Goal: Contribute content: Contribute content

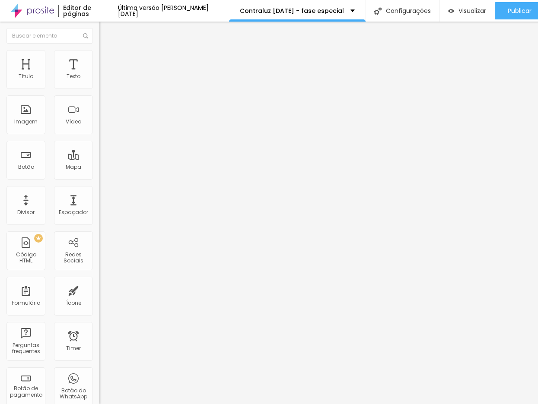
click at [107, 58] on span "Estilo" at bounding box center [113, 55] width 13 height 7
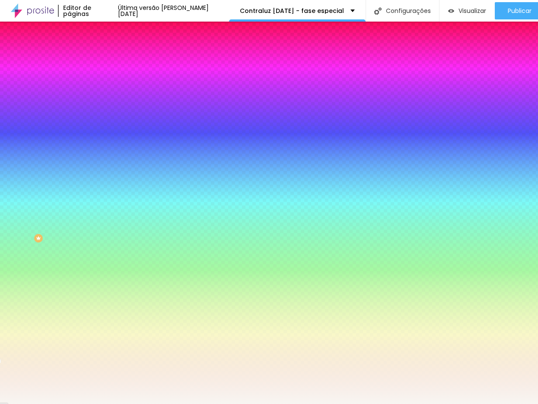
click at [99, 79] on span "Adicionar imagem" at bounding box center [127, 75] width 56 height 7
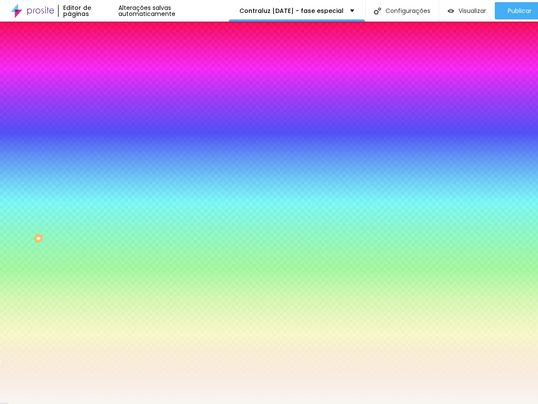
click at [99, 117] on div at bounding box center [148, 117] width 99 height 0
drag, startPoint x: 89, startPoint y: 201, endPoint x: 92, endPoint y: 208, distance: 6.8
click at [99, 126] on div at bounding box center [148, 126] width 99 height 0
click at [146, 79] on span at bounding box center [148, 75] width 5 height 7
click at [99, 117] on div at bounding box center [148, 117] width 99 height 0
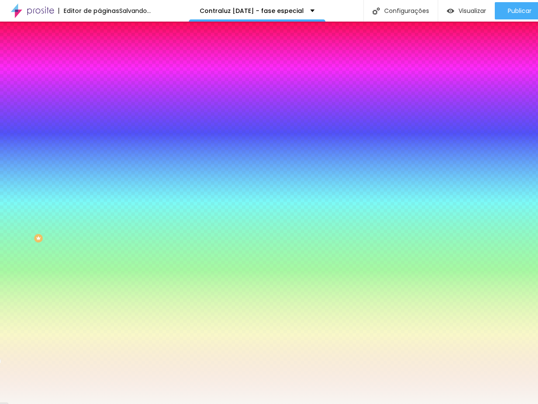
drag, startPoint x: 87, startPoint y: 255, endPoint x: 89, endPoint y: 262, distance: 7.1
click at [99, 263] on div "Editar Seção Conteúdo Estilo Avançado Imagem de fundo Adicionar imagem Efeito d…" at bounding box center [148, 213] width 99 height 383
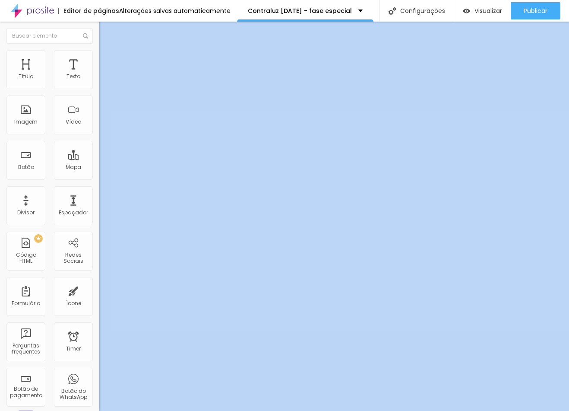
click at [99, 83] on button "button" at bounding box center [105, 78] width 12 height 9
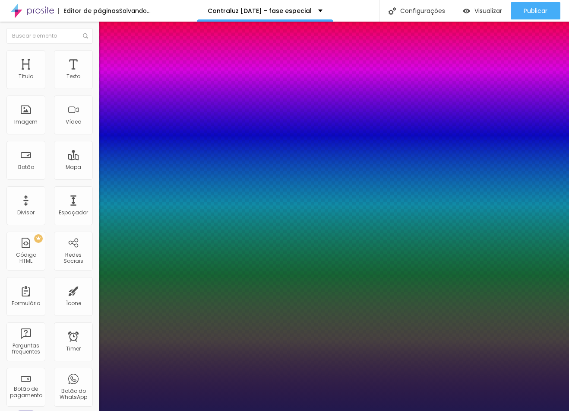
type input "1"
drag, startPoint x: 192, startPoint y: 145, endPoint x: 198, endPoint y: 145, distance: 6.0
type input "30"
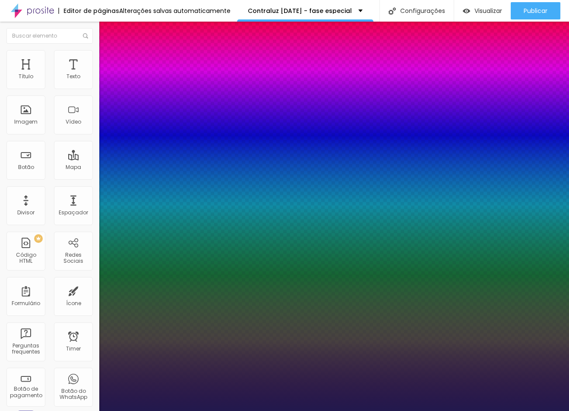
type input "1"
type input "30"
type input "1"
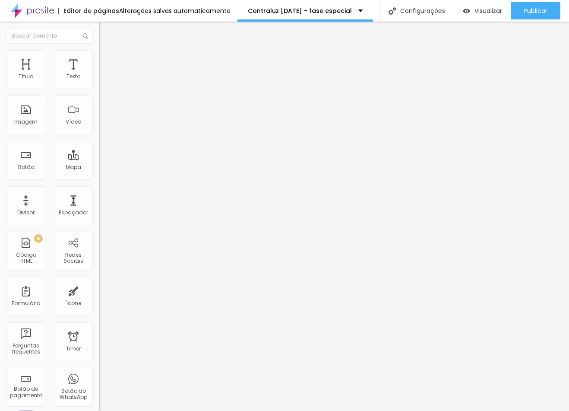
click at [99, 56] on li "Estilo" at bounding box center [148, 54] width 99 height 9
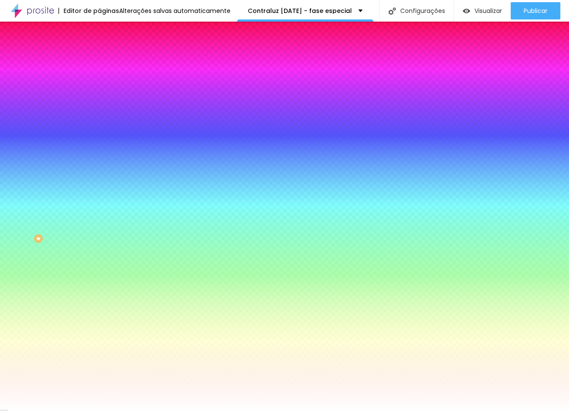
click at [99, 109] on button "button" at bounding box center [105, 110] width 12 height 9
type input "12"
type input "11"
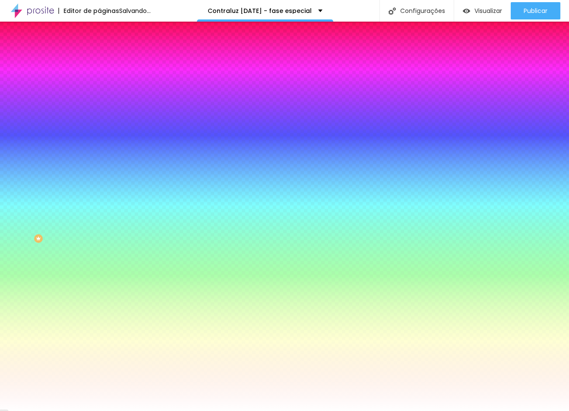
type input "12"
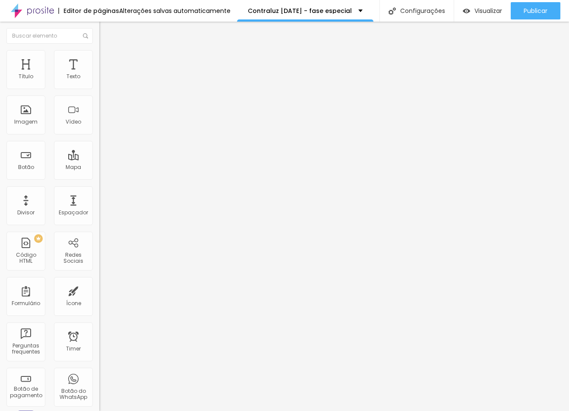
click at [99, 54] on img at bounding box center [103, 54] width 8 height 8
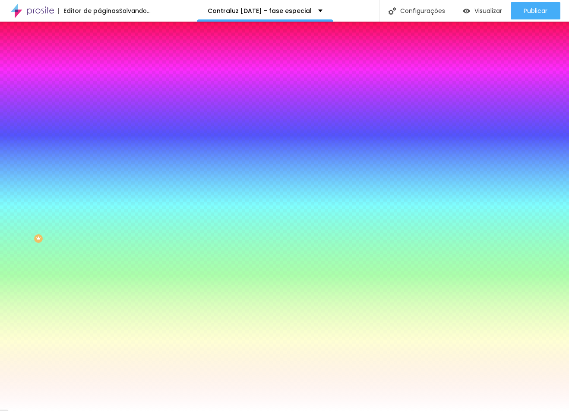
click at [99, 35] on button "Editar Coluna" at bounding box center [148, 32] width 99 height 20
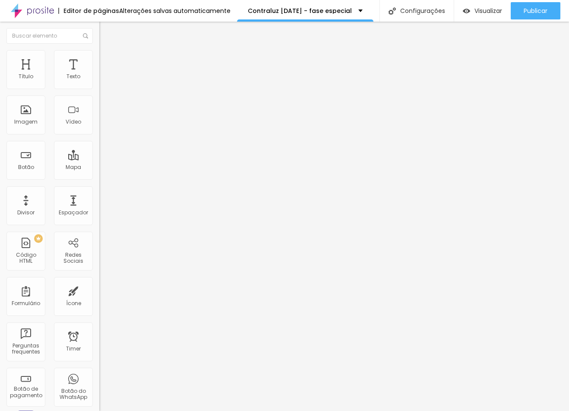
click at [99, 74] on span "Adicionar imagem" at bounding box center [127, 70] width 56 height 7
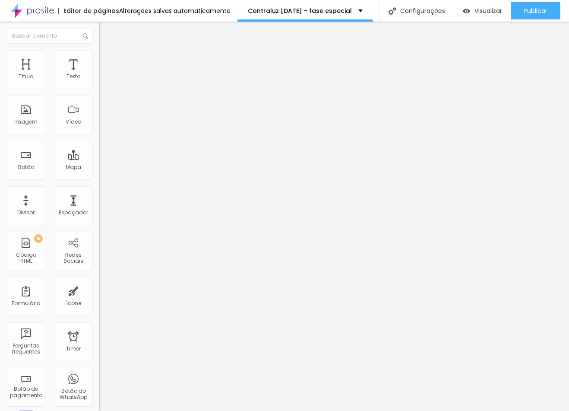
click at [99, 83] on button "button" at bounding box center [105, 78] width 12 height 9
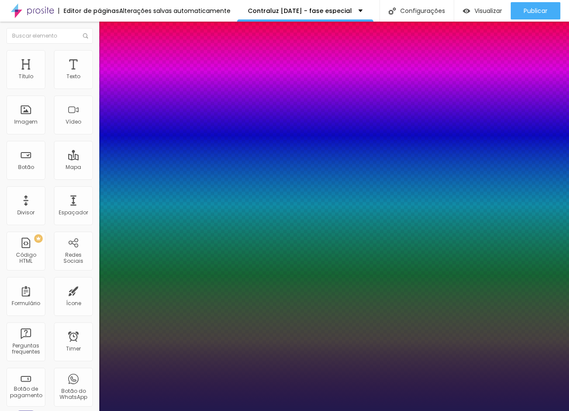
type input "1"
type input "12"
type input "1"
type input "10"
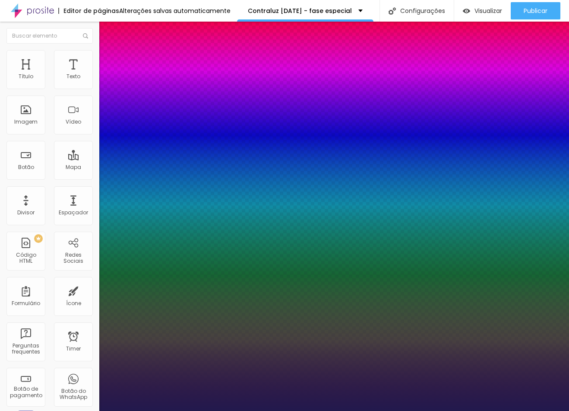
type input "10"
type input "1"
type input "9"
type input "1"
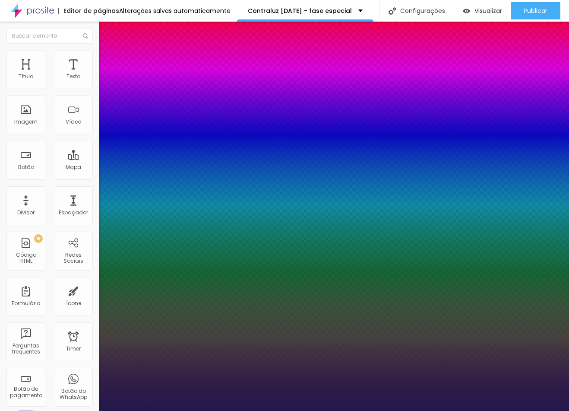
type input "10"
type input "1"
type input "11"
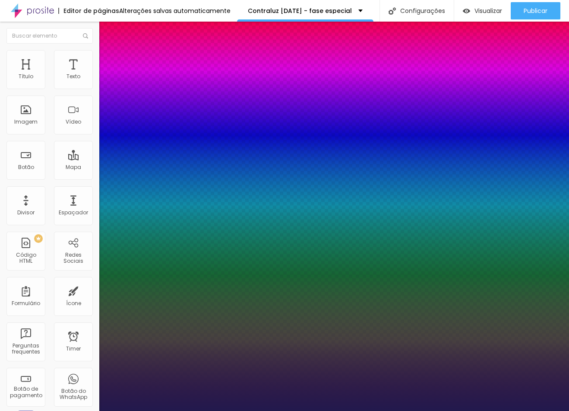
type input "1"
type input "12"
type input "1"
type input "13"
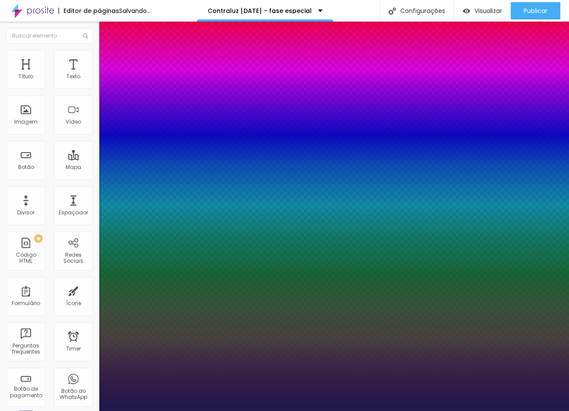
type input "13"
type input "1"
type input "14"
type input "1"
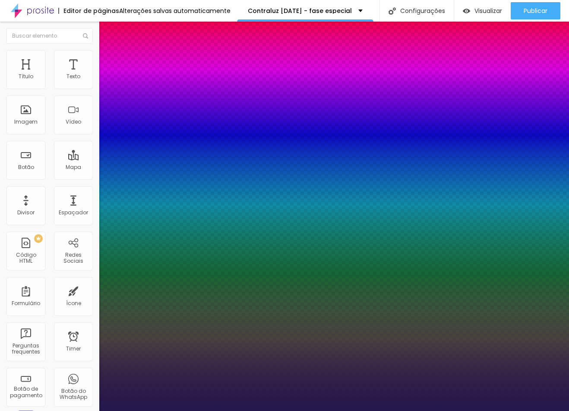
type input "15"
type input "1"
type input "15"
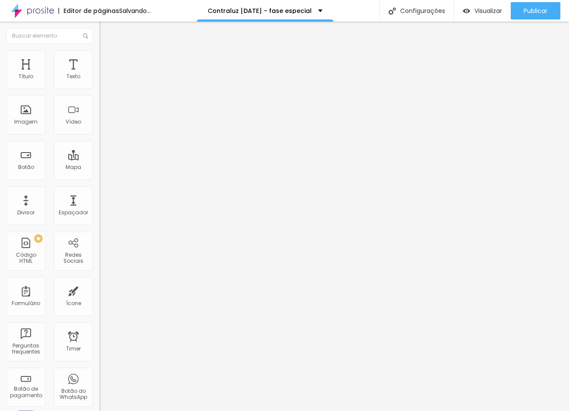
click at [103, 80] on icon "button" at bounding box center [105, 77] width 5 height 5
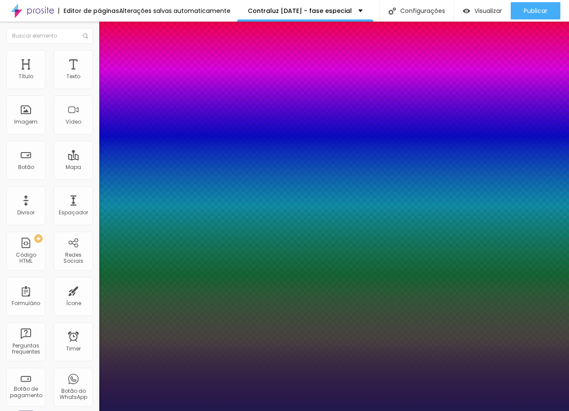
type input "1"
select select "IBMPlexMono-Regular"
type input "1"
select select "Bangers-Regular"
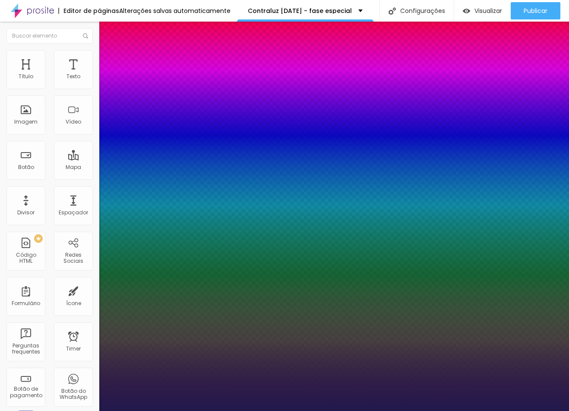
type input "1"
select select "GreatVibes-Regular"
type input "1"
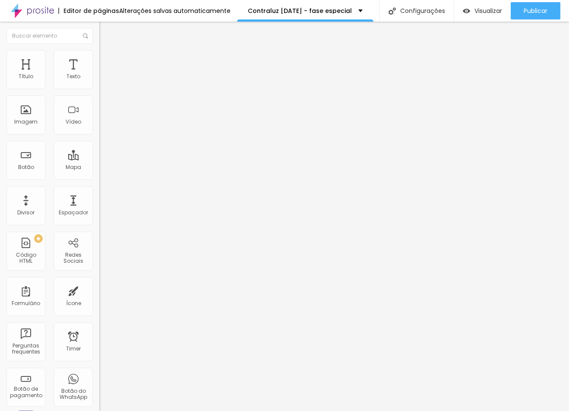
click at [99, 86] on img at bounding box center [102, 82] width 6 height 6
click at [99, 59] on li "Avançado" at bounding box center [148, 63] width 99 height 9
type input "8"
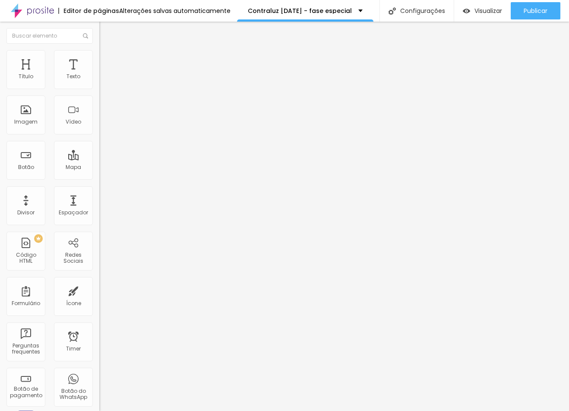
type input "0"
drag, startPoint x: 13, startPoint y: 88, endPoint x: -12, endPoint y: 89, distance: 25.1
type input "0"
click at [0, 89] on html "Editor de páginas Alterações [PERSON_NAME] automaticamente Contraluz [DATE] - f…" at bounding box center [284, 205] width 569 height 411
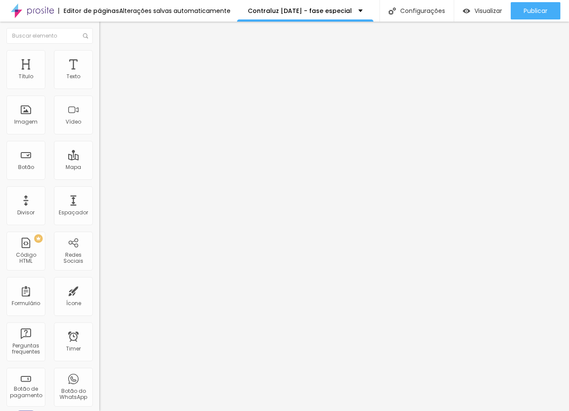
type input "11"
type input "0"
drag, startPoint x: 26, startPoint y: 104, endPoint x: -51, endPoint y: 107, distance: 77.4
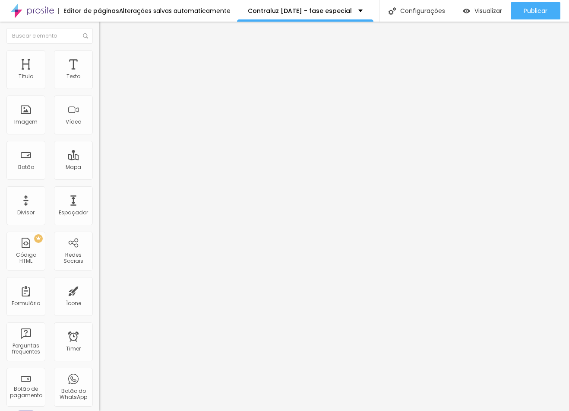
type input "0"
click at [0, 107] on html "Editor de páginas Alterações [PERSON_NAME] automaticamente Contraluz [DATE] - f…" at bounding box center [284, 205] width 569 height 411
click at [99, 56] on li "Estilo" at bounding box center [148, 54] width 99 height 9
type input "95"
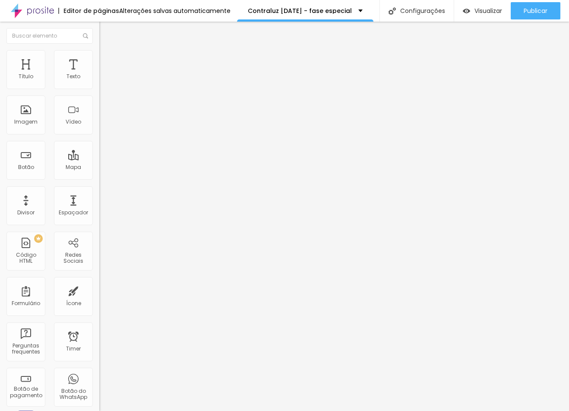
type input "90"
type input "85"
type input "90"
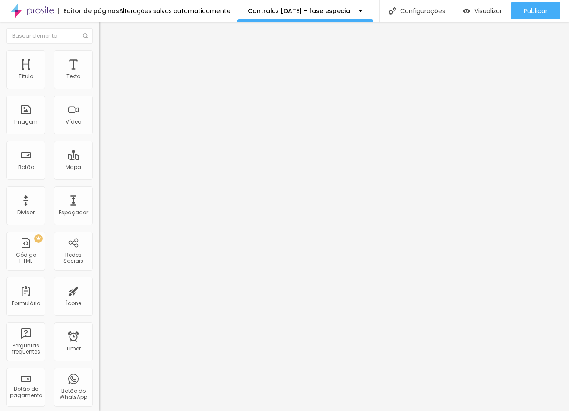
type input "90"
type input "95"
type input "90"
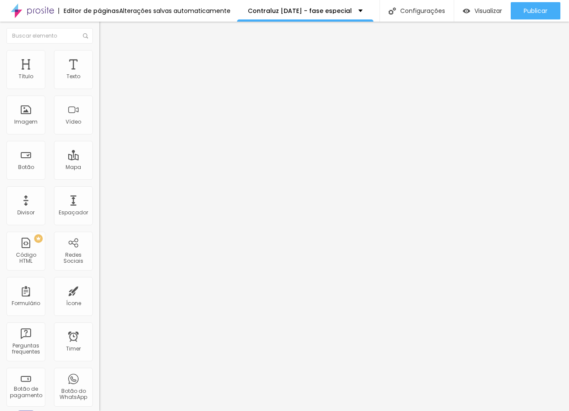
type input "85"
type input "80"
type input "85"
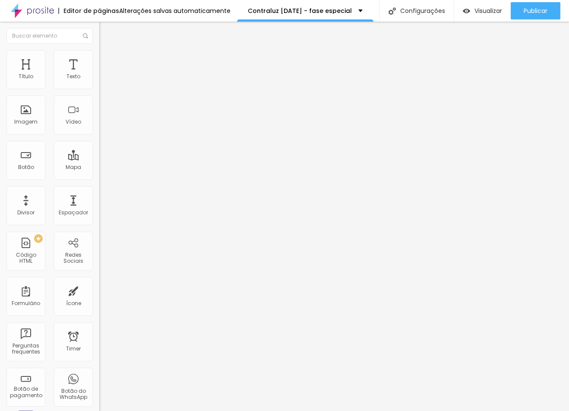
type input "85"
type input "80"
drag, startPoint x: 90, startPoint y: 96, endPoint x: 73, endPoint y: 97, distance: 16.4
type input "80"
click at [99, 89] on input "range" at bounding box center [127, 85] width 56 height 7
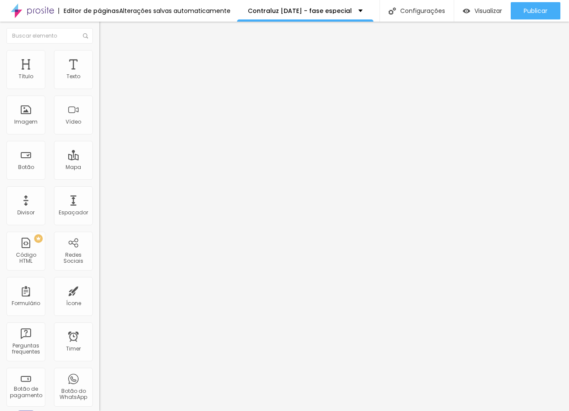
click at [89, 86] on div "Título Texto Imagem Vídeo Botão Mapa Divisor Espaçador PREMIUM Código HTML Rede…" at bounding box center [49, 254] width 99 height 408
click at [99, 53] on li "Estilo" at bounding box center [148, 54] width 99 height 9
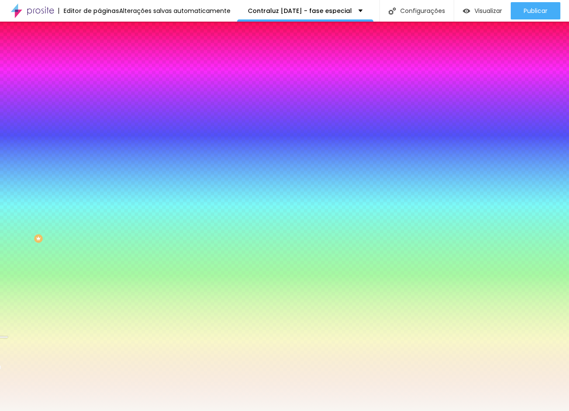
click at [99, 126] on input "#F8F6F2" at bounding box center [151, 121] width 104 height 9
paste input "6A1E2E"
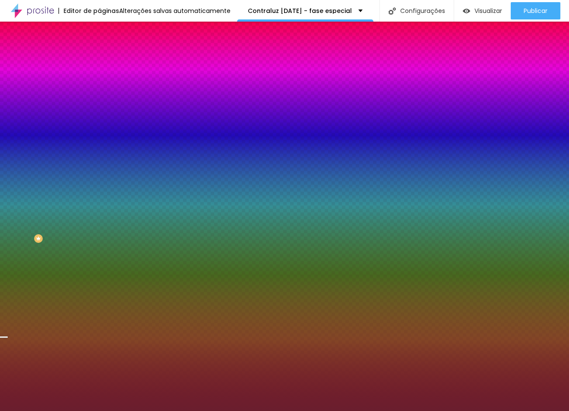
type input "#6A1E2E"
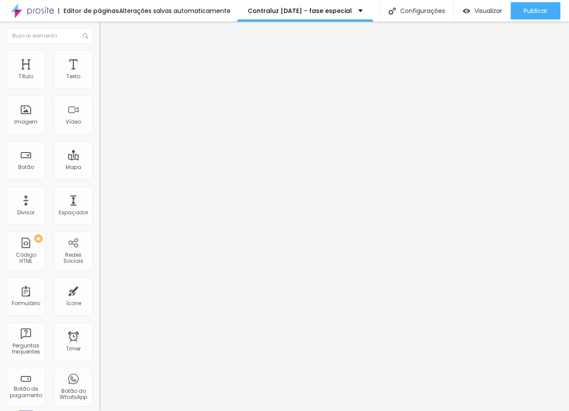
click at [99, 56] on li "Estilo" at bounding box center [148, 54] width 99 height 9
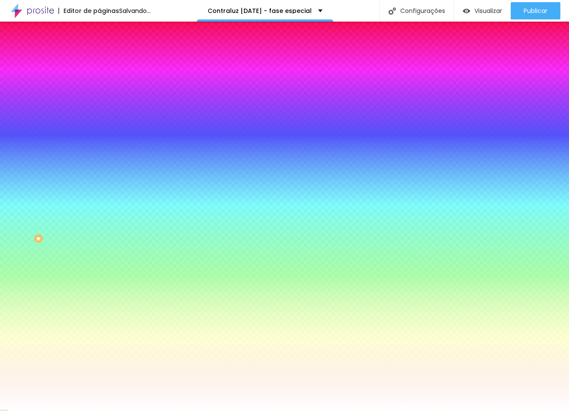
click at [99, 89] on input "#6A1E2E" at bounding box center [151, 86] width 104 height 9
paste input "F8F6F2"
type input "#F8F6F2"
click at [99, 294] on input "#6A1E2E" at bounding box center [151, 298] width 104 height 9
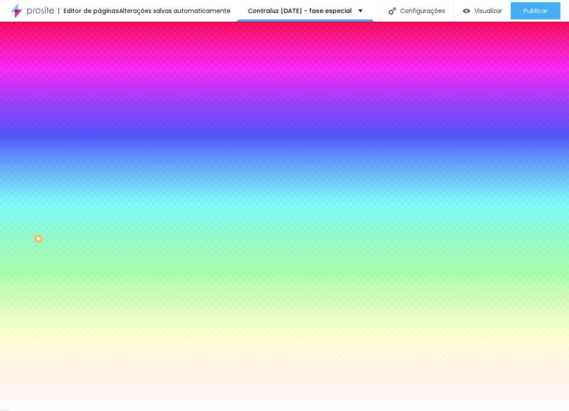
click at [99, 294] on input "#6A1E2E" at bounding box center [151, 298] width 104 height 9
paste input "F8F6F2"
type input "#F8F6F2"
click at [99, 317] on div at bounding box center [148, 317] width 99 height 0
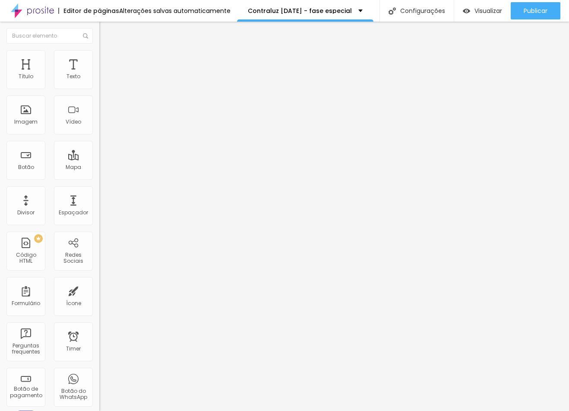
click at [99, 55] on img at bounding box center [103, 54] width 8 height 8
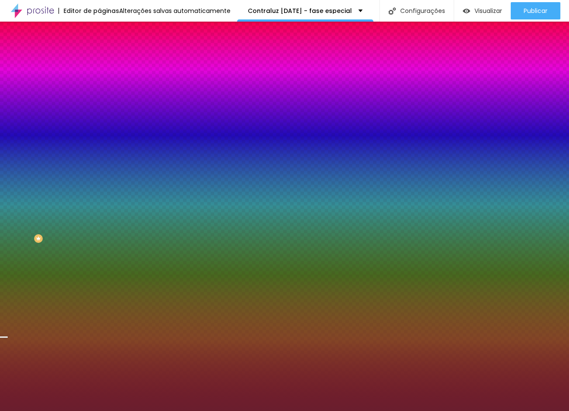
click at [99, 126] on input "#6A1E2E" at bounding box center [151, 121] width 104 height 9
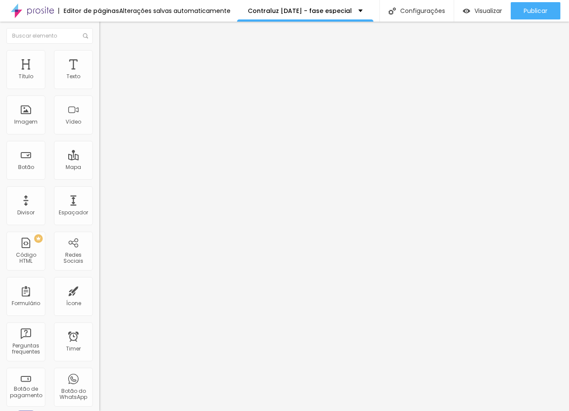
click at [99, 55] on img at bounding box center [103, 54] width 8 height 8
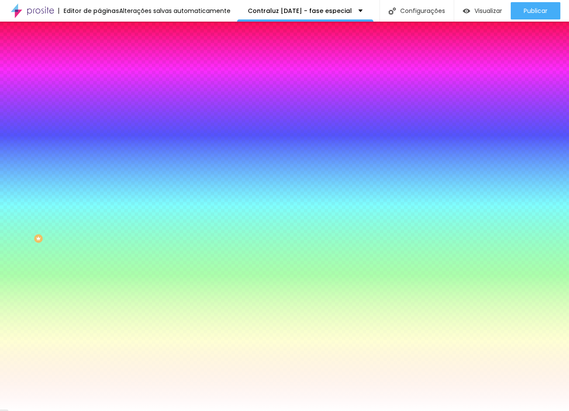
click at [99, 110] on div "Cor de fundo Voltar ao padrão #F8F6F2 Tipografia Voltar ao padrão [PERSON_NAME]…" at bounding box center [148, 208] width 99 height 282
click at [99, 110] on button "button" at bounding box center [105, 110] width 12 height 9
paste input "6A1E2E"
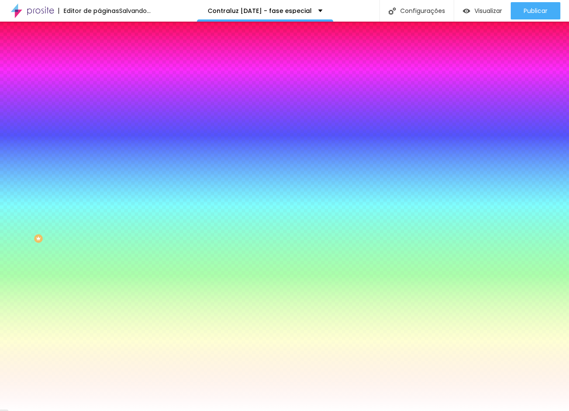
type input "#6A1E2E"
click at [99, 317] on input "#FFFFFF" at bounding box center [151, 321] width 104 height 9
paste input "6A1E2E"
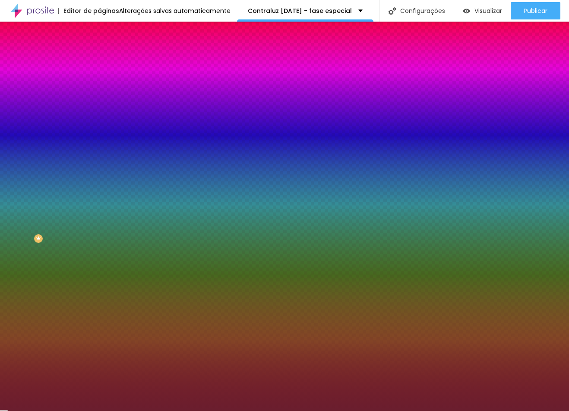
type input "#6A1E2E"
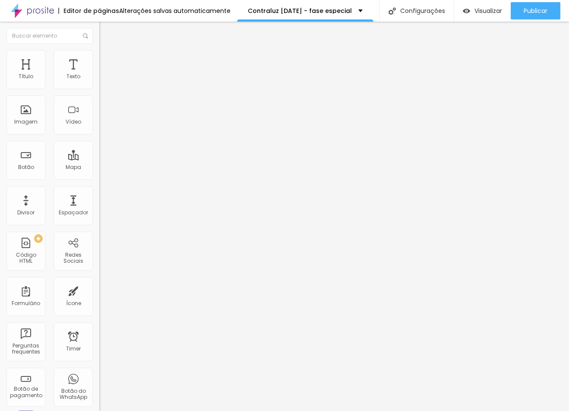
drag, startPoint x: 75, startPoint y: 100, endPoint x: 95, endPoint y: 98, distance: 20.5
click at [99, 98] on div "Texto Quero reservar a minha sessão Alinhamento Tamanho Normal Pequeno Normal G…" at bounding box center [148, 130] width 99 height 126
click at [99, 81] on input "Quero reservar a minha sessão" at bounding box center [151, 77] width 104 height 9
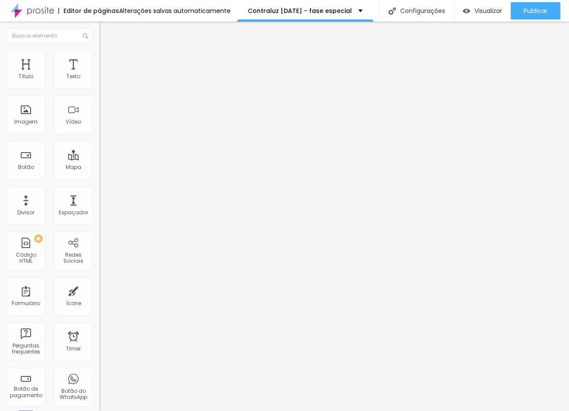
click at [99, 81] on input "Quero reservar a minha sessão" at bounding box center [151, 77] width 104 height 9
click at [99, 81] on input "Reservar agora!" at bounding box center [151, 77] width 104 height 9
type input "RESEERVAR AGORA"
